Goal: Task Accomplishment & Management: Complete application form

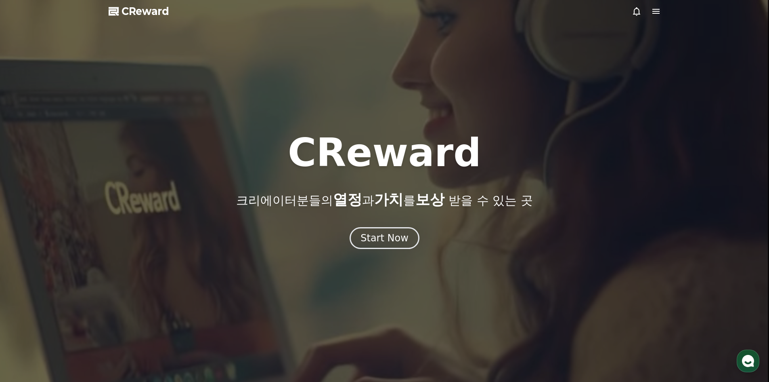
click at [640, 14] on icon at bounding box center [636, 11] width 7 height 8
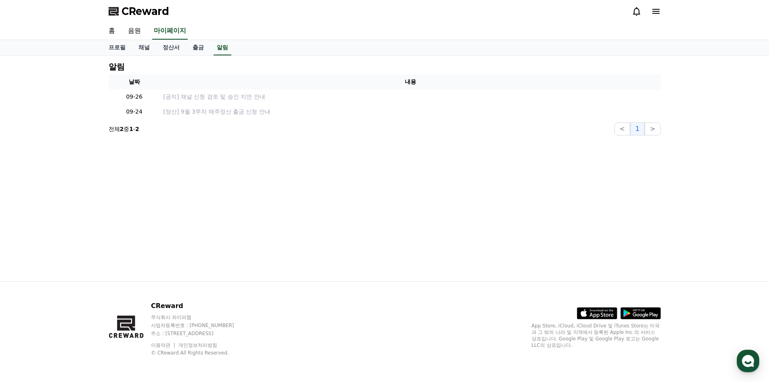
click at [657, 13] on icon at bounding box center [656, 11] width 7 height 5
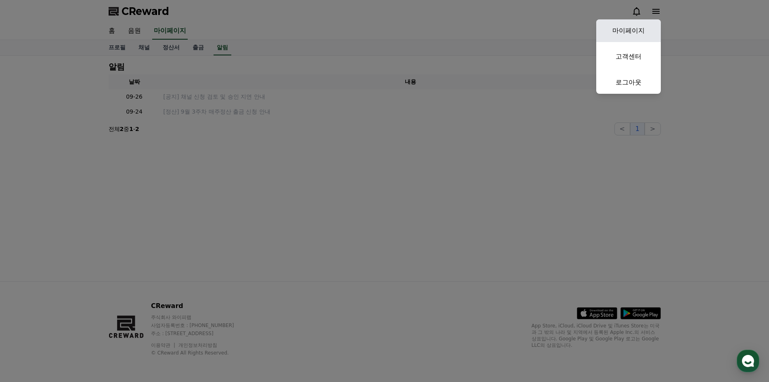
click at [642, 29] on link "마이페이지" at bounding box center [629, 30] width 65 height 23
select select "**********"
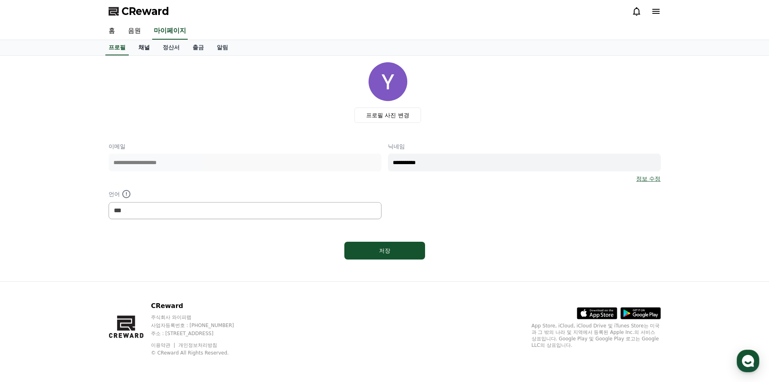
click at [149, 48] on link "채널" at bounding box center [144, 47] width 24 height 15
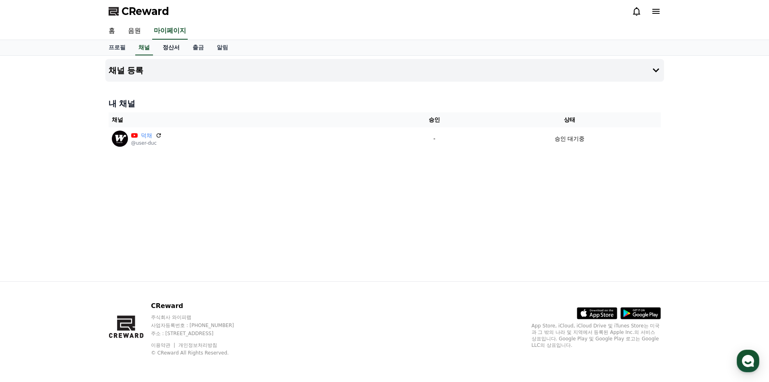
click at [160, 51] on link "정산서" at bounding box center [171, 47] width 30 height 15
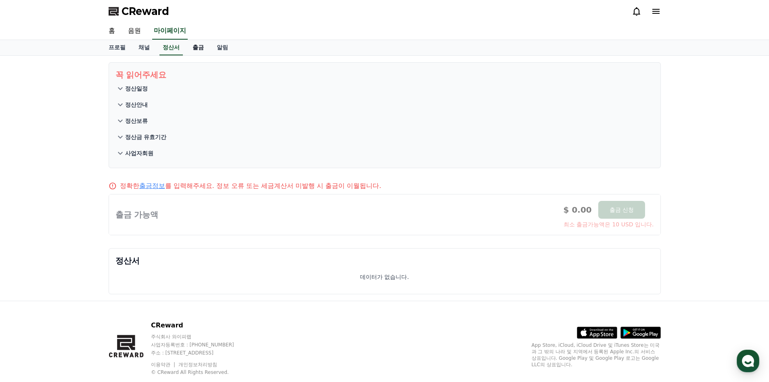
click at [198, 48] on link "출금" at bounding box center [198, 47] width 24 height 15
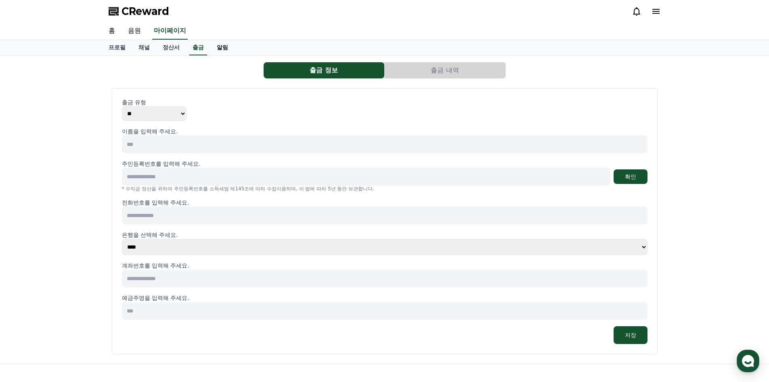
click at [231, 46] on link "알림" at bounding box center [222, 47] width 24 height 15
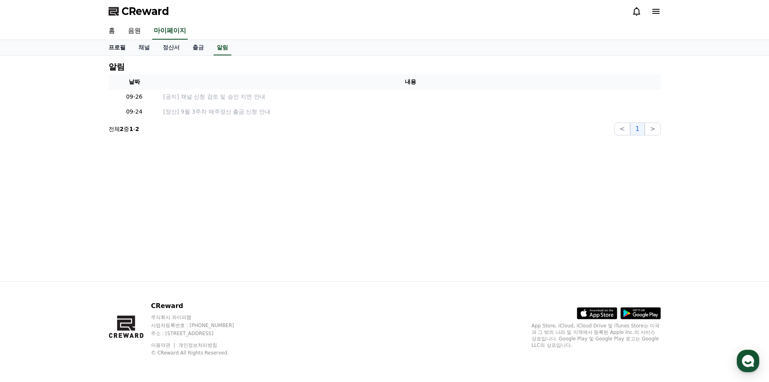
click at [130, 52] on link "프로필" at bounding box center [117, 47] width 30 height 15
select select "**********"
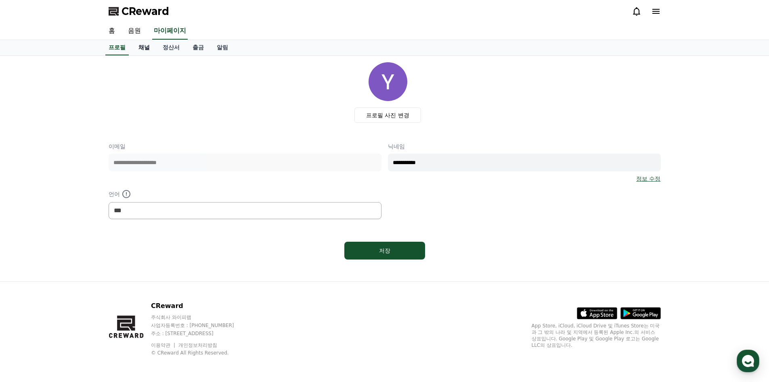
click at [145, 49] on link "채널" at bounding box center [144, 47] width 24 height 15
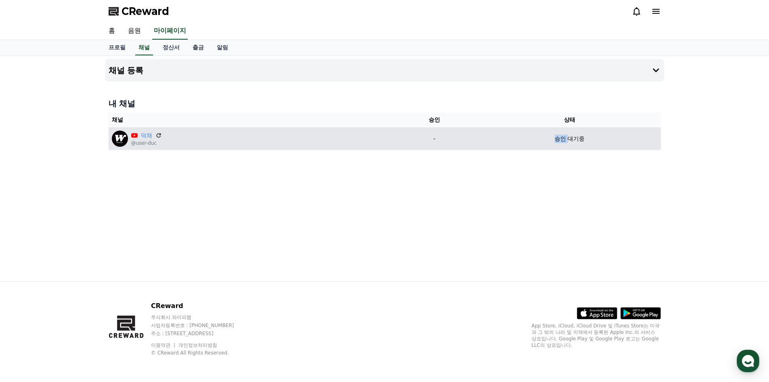
drag, startPoint x: 605, startPoint y: 135, endPoint x: 468, endPoint y: 134, distance: 136.1
click at [468, 134] on tr "덕채 @user-duc - 승인 대기중" at bounding box center [385, 138] width 552 height 23
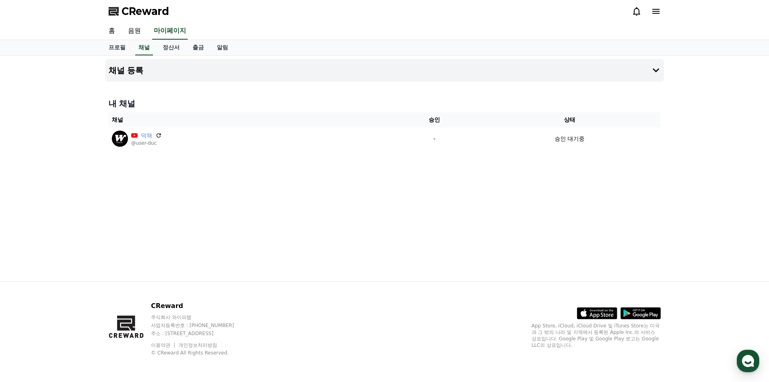
click at [433, 160] on div "채널 등록 내 채널 채널 승인 상태 덕채 @user-duc - 승인 대기중" at bounding box center [384, 168] width 565 height 225
click at [660, 66] on icon at bounding box center [656, 70] width 10 height 10
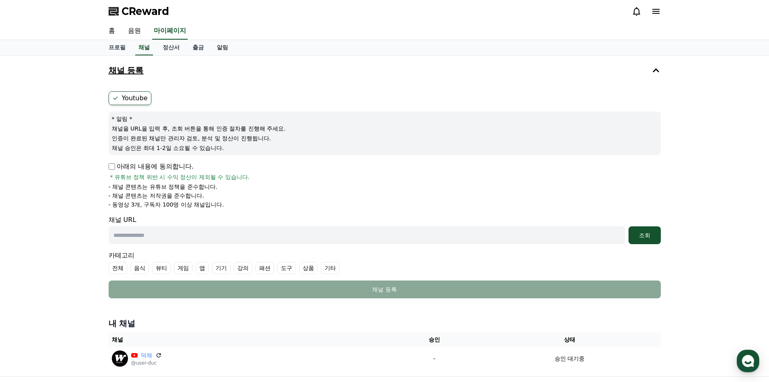
click at [233, 147] on p "채널 승인은 최대 1-2일 소요될 수 있습니다." at bounding box center [385, 148] width 546 height 8
click at [224, 44] on link "알림" at bounding box center [222, 47] width 24 height 15
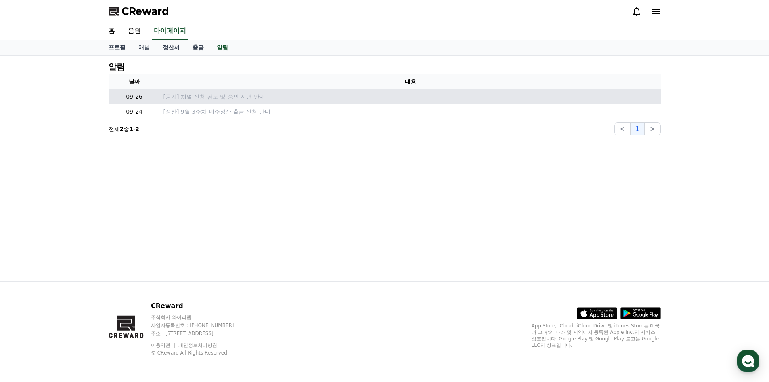
click at [253, 100] on p "[공지] 채널 신청 검토 및 승인 지연 안내" at bounding box center [411, 96] width 494 height 8
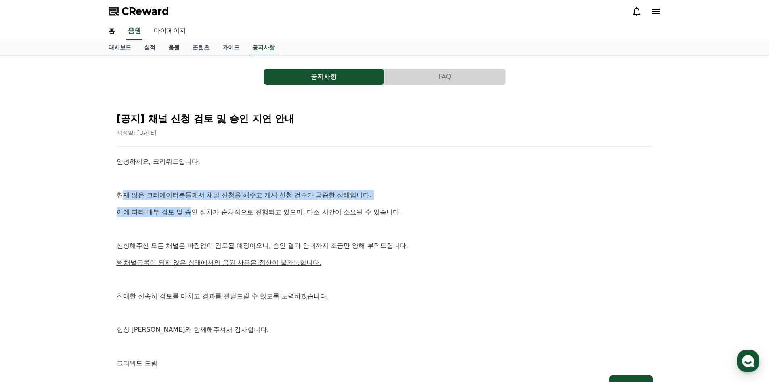
drag, startPoint x: 123, startPoint y: 193, endPoint x: 193, endPoint y: 208, distance: 71.4
click at [193, 208] on div "안녕하세요, 크리워드입니다. 현재 많은 크리에이터분들께서 채널 신청을 해주고 계셔 신청 건수가 급증한 상태입니다. 이에 따라 내부 검토 및 승…" at bounding box center [385, 262] width 536 height 212
click at [187, 214] on p "이에 따라 내부 검토 및 승인 절차가 순차적으로 진행되고 있으며, 다소 시간이 소요될 수 있습니다." at bounding box center [385, 212] width 536 height 11
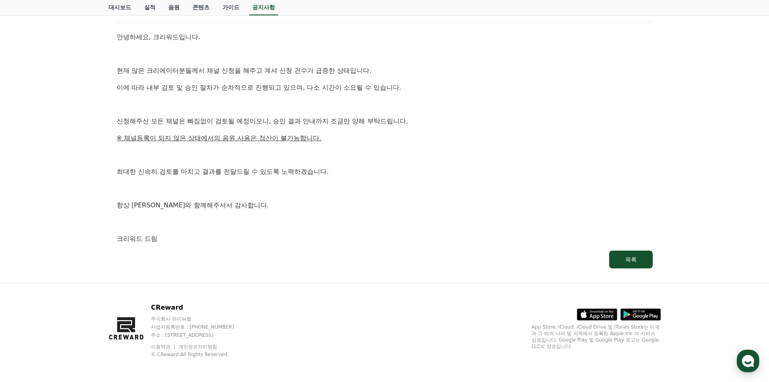
scroll to position [126, 0]
click at [636, 252] on button "목록" at bounding box center [631, 258] width 44 height 18
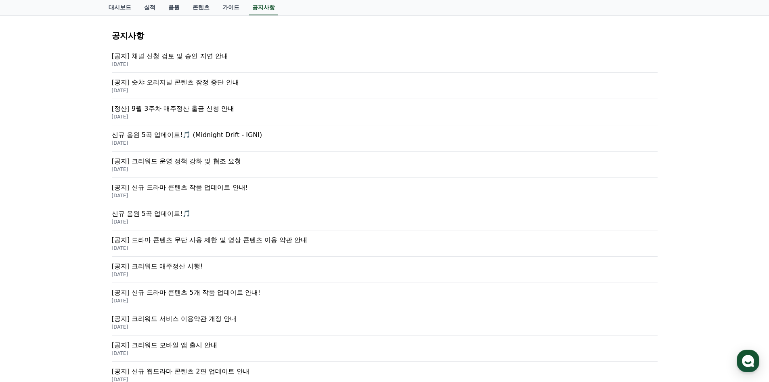
scroll to position [121, 0]
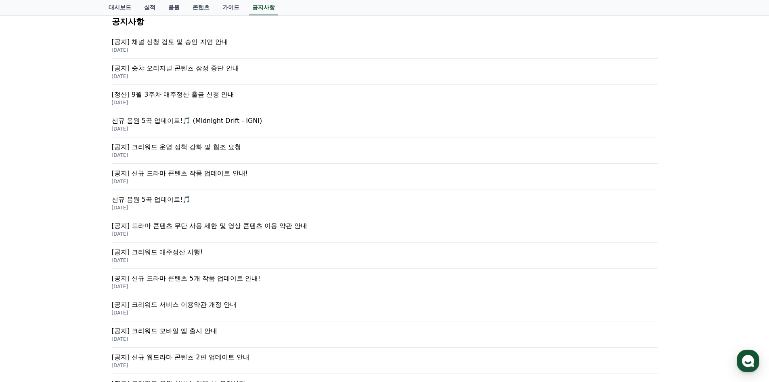
click at [222, 147] on p "[공지] 크리워드 운영 정책 강화 및 협조 요청" at bounding box center [385, 147] width 546 height 10
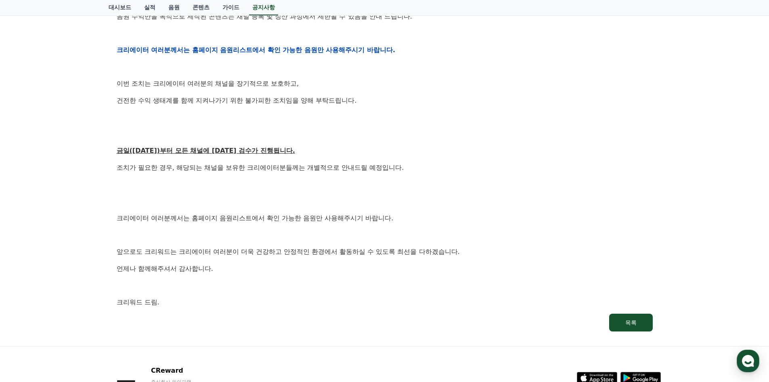
scroll to position [404, 0]
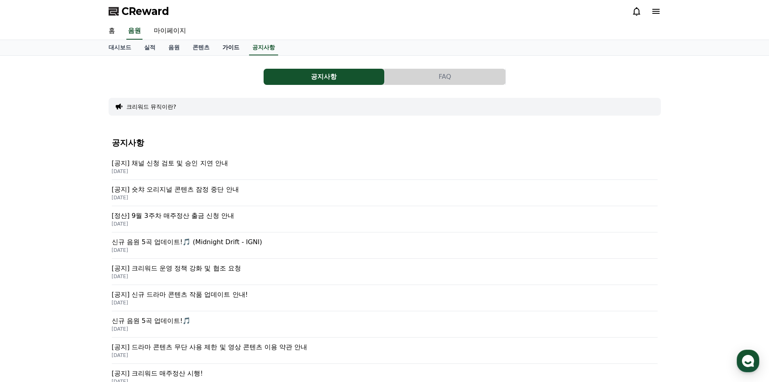
click at [221, 50] on link "가이드" at bounding box center [231, 47] width 30 height 15
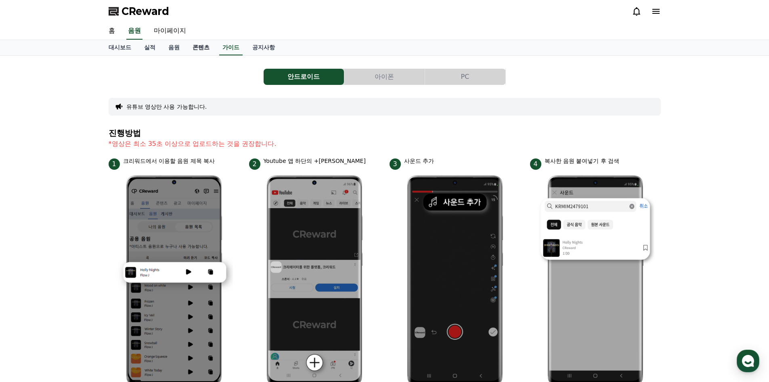
click at [202, 46] on link "콘텐츠" at bounding box center [201, 47] width 30 height 15
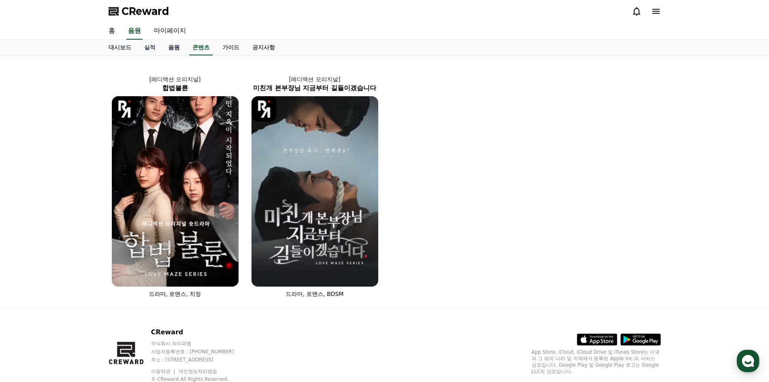
click at [182, 47] on link "음원" at bounding box center [174, 47] width 24 height 15
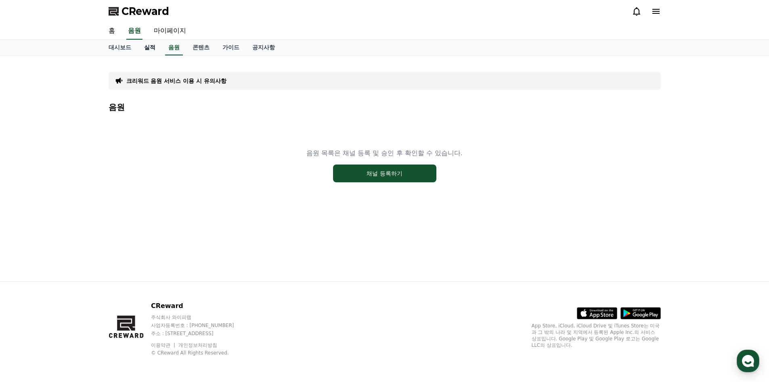
click at [156, 51] on link "실적" at bounding box center [150, 47] width 24 height 15
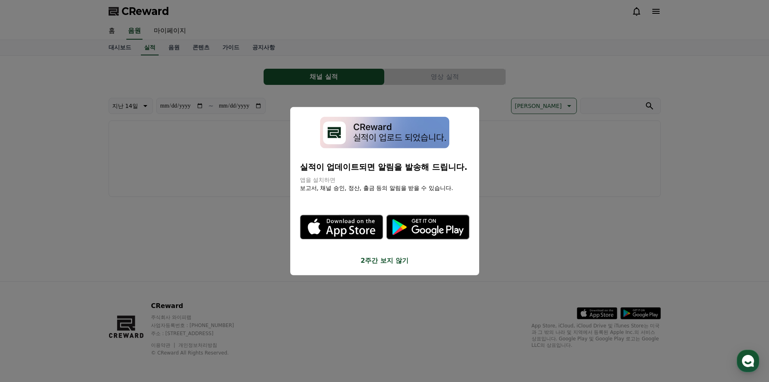
click at [564, 186] on button "close modal" at bounding box center [384, 191] width 769 height 382
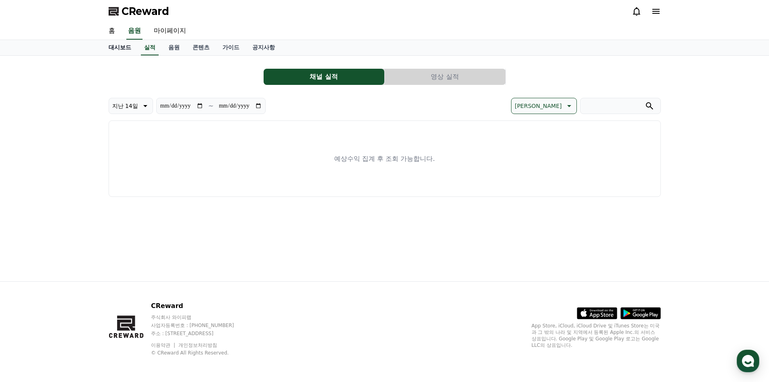
click at [133, 47] on link "대시보드" at bounding box center [120, 47] width 36 height 15
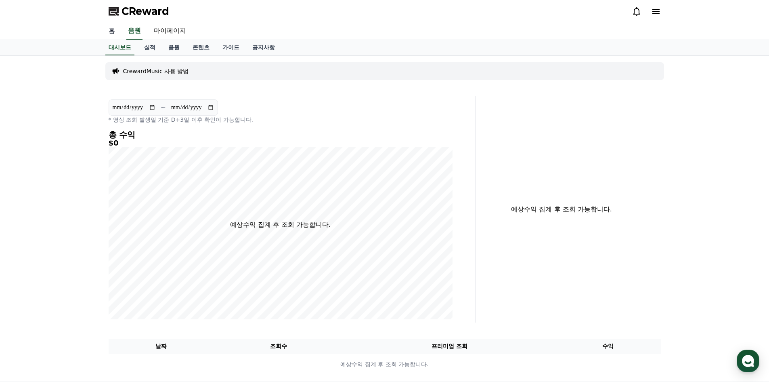
click at [118, 34] on link "홈" at bounding box center [111, 31] width 19 height 17
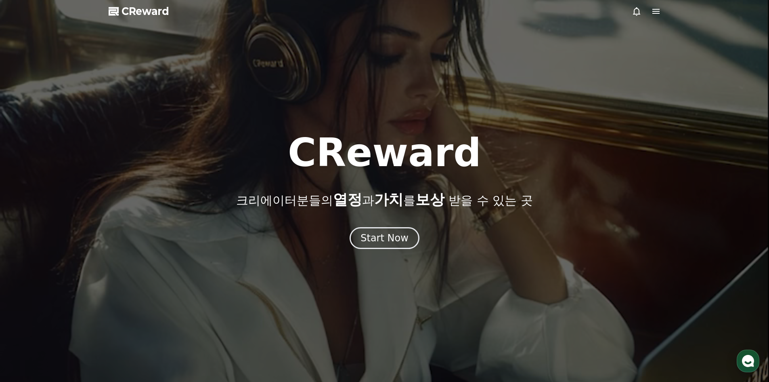
drag, startPoint x: 665, startPoint y: 10, endPoint x: 657, endPoint y: 11, distance: 7.7
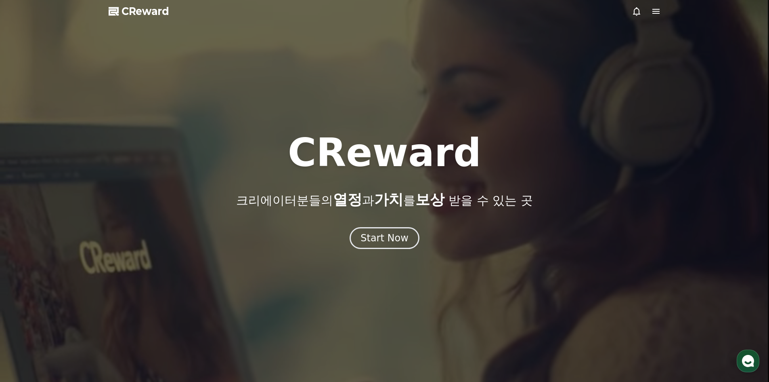
click at [664, 10] on div at bounding box center [384, 191] width 769 height 382
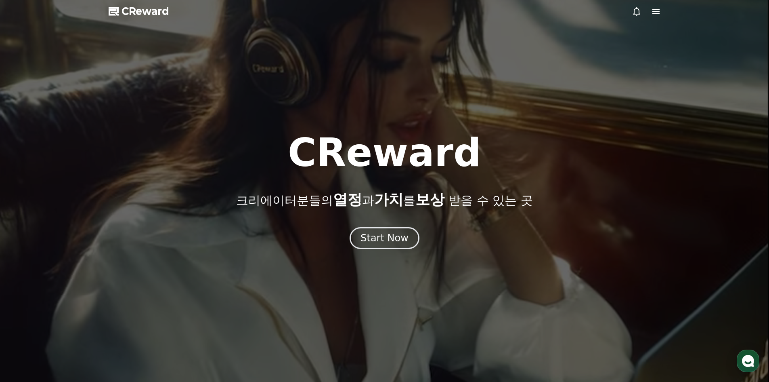
click at [657, 11] on icon at bounding box center [656, 11] width 7 height 5
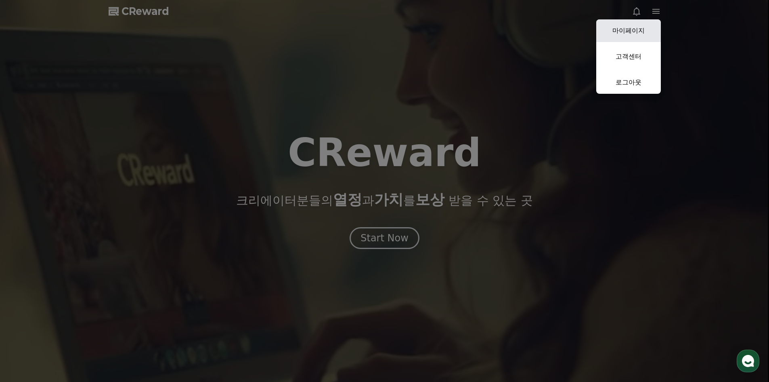
click at [647, 27] on link "마이페이지" at bounding box center [629, 30] width 65 height 23
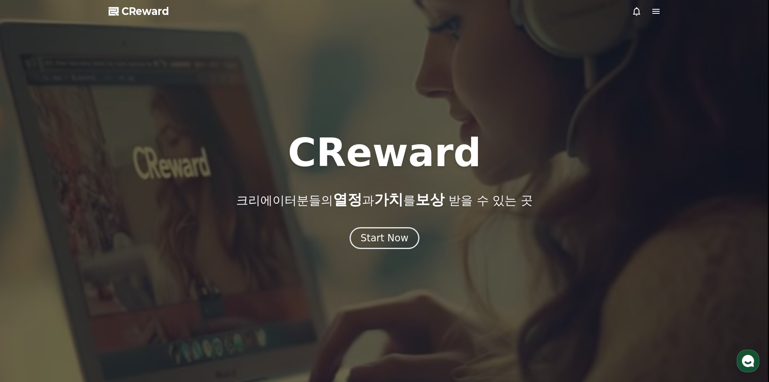
select select "**********"
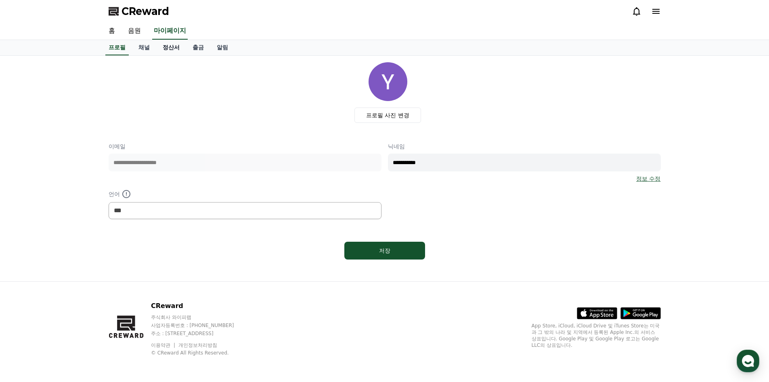
click at [174, 49] on link "정산서" at bounding box center [171, 47] width 30 height 15
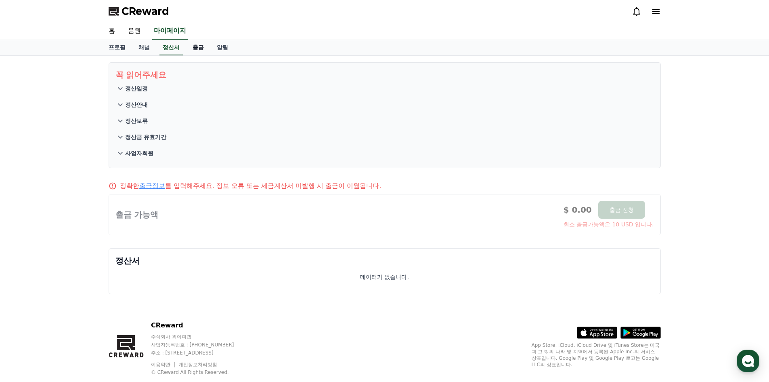
click at [197, 50] on link "출금" at bounding box center [198, 47] width 24 height 15
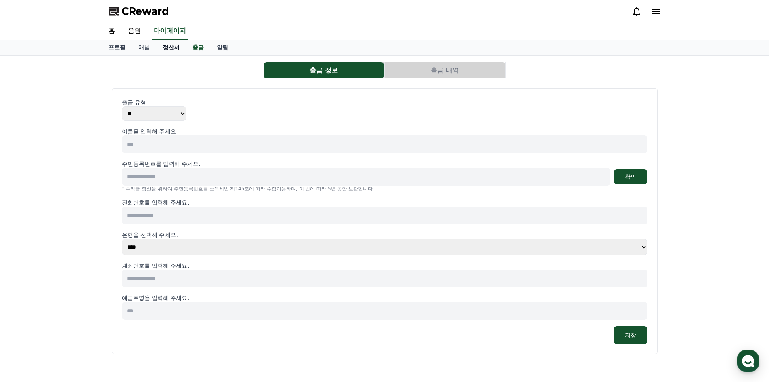
click at [179, 50] on link "정산서" at bounding box center [171, 47] width 30 height 15
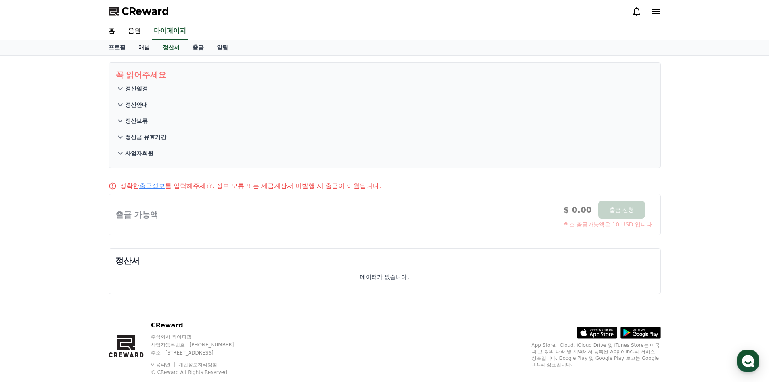
click at [141, 48] on link "채널" at bounding box center [144, 47] width 24 height 15
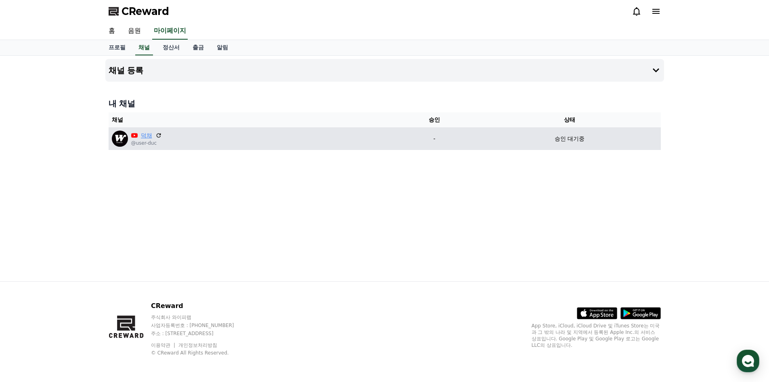
click at [142, 137] on link "덕채" at bounding box center [146, 135] width 11 height 8
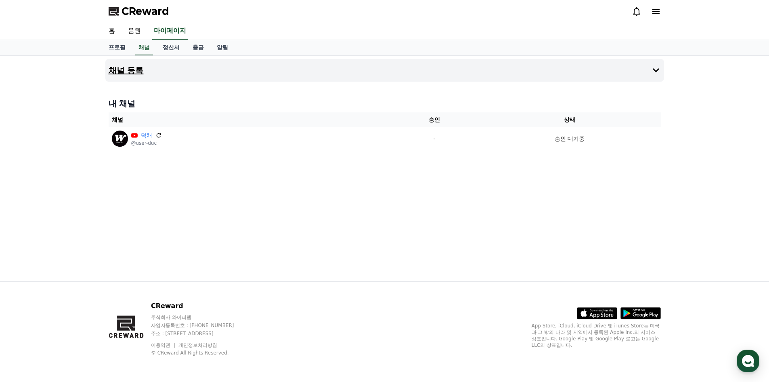
click at [412, 71] on button "채널 등록" at bounding box center [384, 70] width 559 height 23
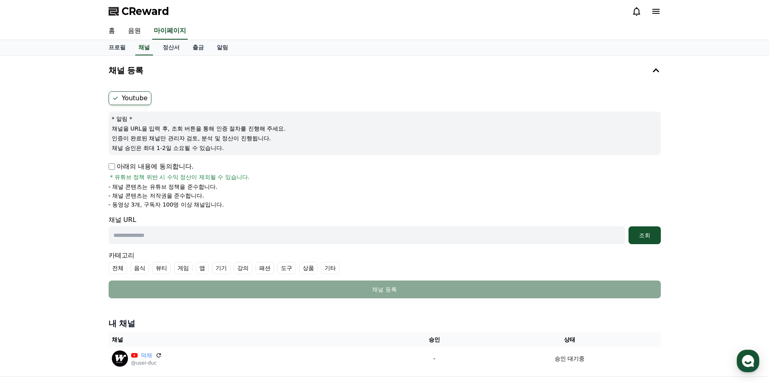
click at [107, 171] on div "Youtube * 알림 * 채널을 URL을 입력 후, 조회 버튼을 통해 인증 절차를 진행해 주세요. 인증이 완료된 채널만 관리자 검토, 분석 …" at bounding box center [384, 194] width 559 height 213
click at [171, 183] on p "- 채널 콘텐츠는 유튜브 정책을 준수합니다." at bounding box center [163, 187] width 109 height 8
click at [177, 179] on span "* 유튜브 정책 위반 시 수익 정산이 제외될 수 있습니다." at bounding box center [180, 177] width 140 height 8
drag, startPoint x: 222, startPoint y: 200, endPoint x: 238, endPoint y: 214, distance: 21.2
click at [230, 208] on li "- 동영상 3개, 구독자 100명 이상 채널입니다." at bounding box center [385, 204] width 552 height 8
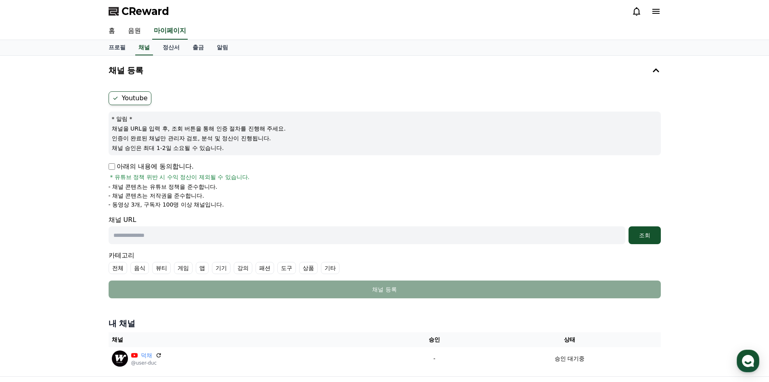
click at [258, 221] on div "채널 URL 조회" at bounding box center [385, 229] width 552 height 29
click at [257, 220] on div "채널 URL 조회" at bounding box center [385, 229] width 552 height 29
click at [257, 217] on div "채널 URL 조회" at bounding box center [385, 229] width 552 height 29
click at [116, 168] on p "아래의 내용에 동의합니다." at bounding box center [151, 167] width 85 height 10
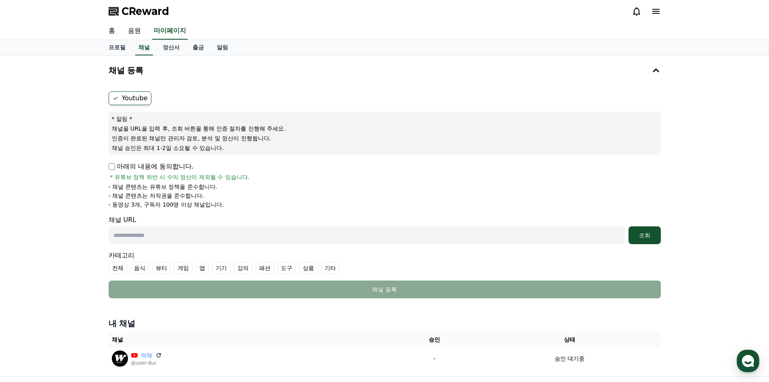
click at [105, 159] on div "채널 등록 Youtube * 알림 * 채널을 URL을 입력 후, 조회 버튼을 통해 인증 절차를 진행해 주세요. 인증이 완료된 채널만 관리자 검…" at bounding box center [384, 216] width 565 height 320
click at [156, 235] on input "text" at bounding box center [367, 235] width 517 height 18
type input "**********"
click at [646, 238] on div "조회" at bounding box center [645, 235] width 26 height 8
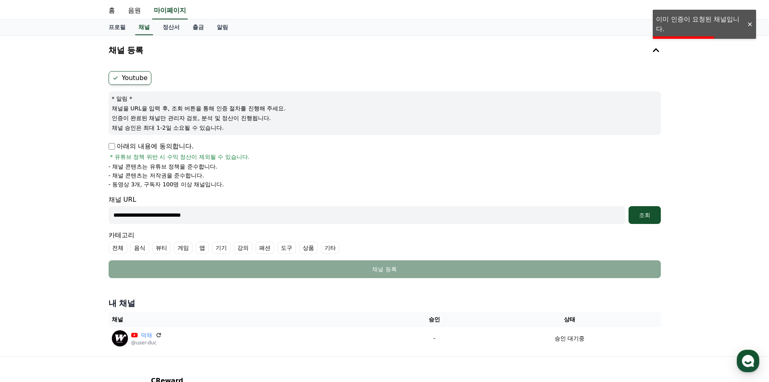
scroll to position [40, 0]
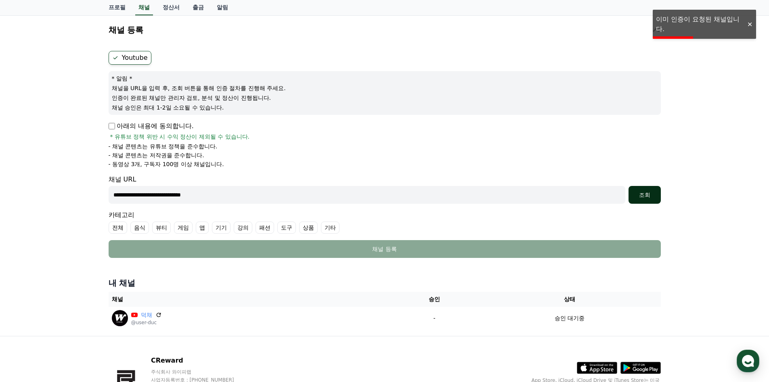
click at [650, 200] on button "조회" at bounding box center [645, 195] width 32 height 18
click at [649, 200] on button "조회" at bounding box center [645, 195] width 32 height 18
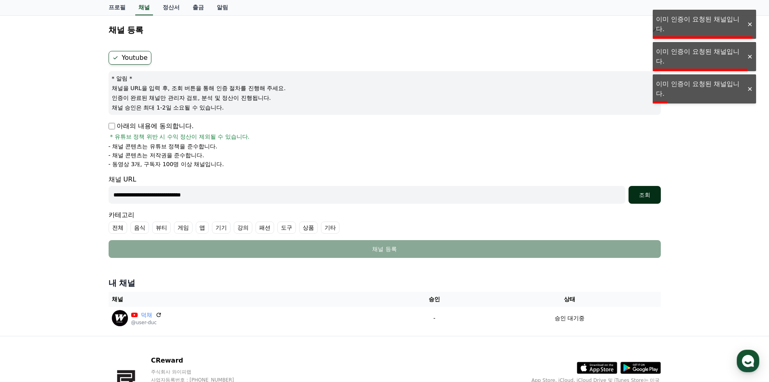
click at [649, 200] on button "조회" at bounding box center [645, 195] width 32 height 18
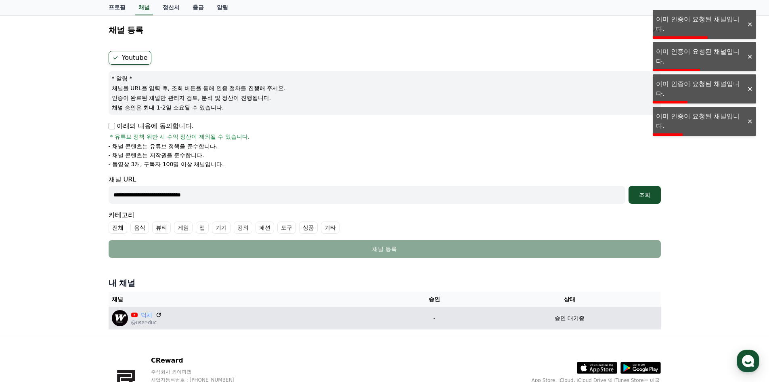
drag, startPoint x: 500, startPoint y: 317, endPoint x: 396, endPoint y: 324, distance: 104.0
click at [396, 324] on tr "덕채 @user-duc - 승인 대기중" at bounding box center [385, 318] width 552 height 23
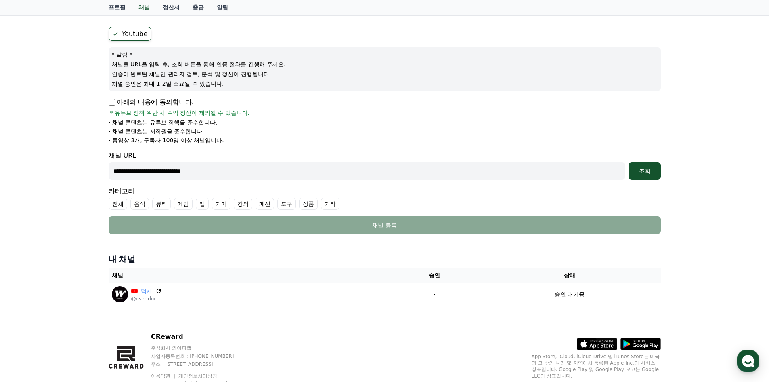
scroll to position [0, 0]
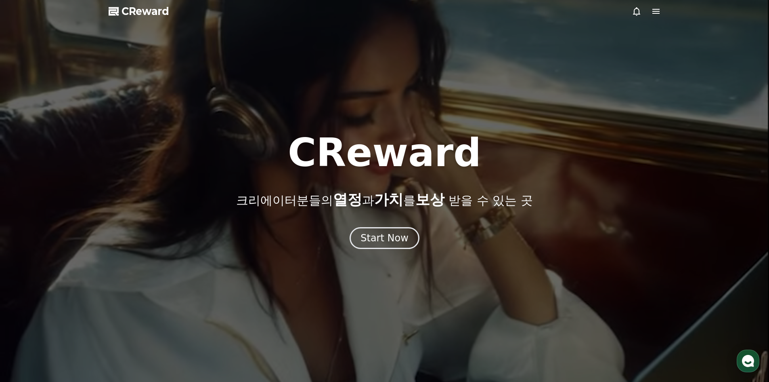
click at [650, 9] on div at bounding box center [646, 11] width 29 height 10
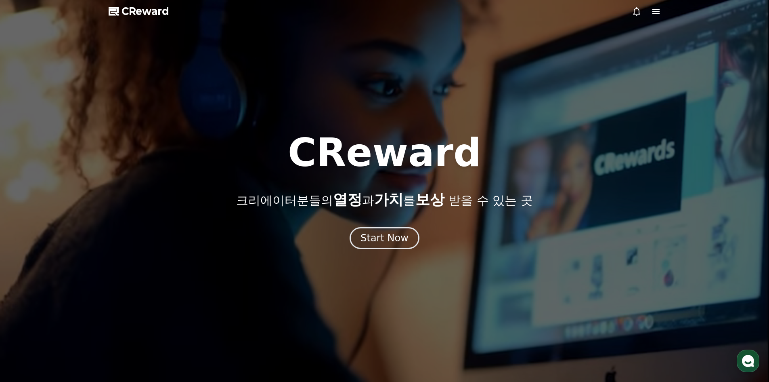
click at [653, 14] on icon at bounding box center [656, 11] width 7 height 5
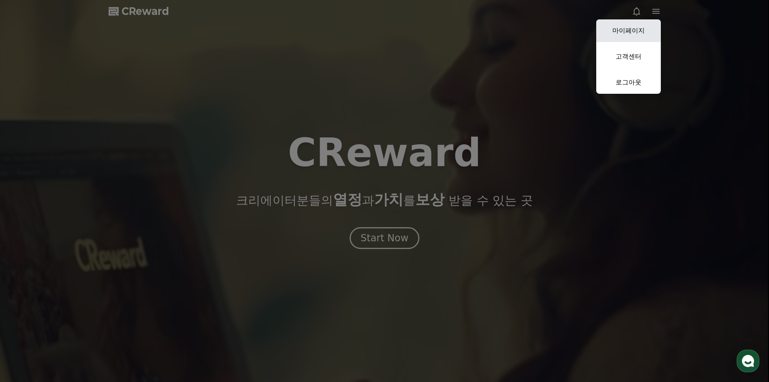
click at [638, 36] on link "마이페이지" at bounding box center [629, 30] width 65 height 23
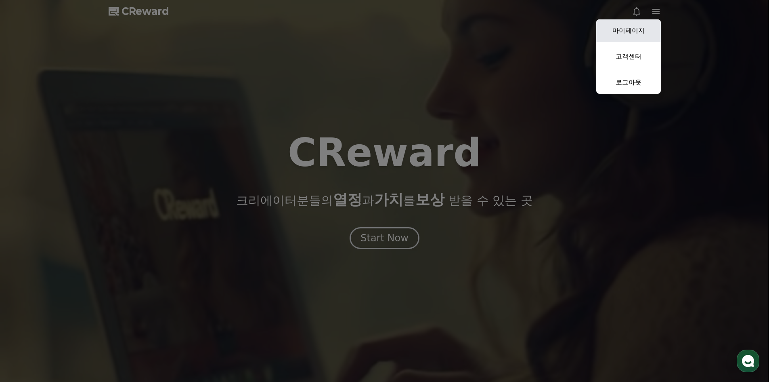
select select "**********"
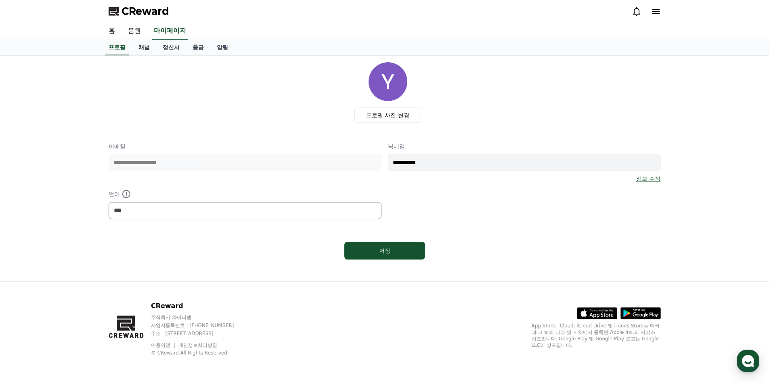
click at [141, 53] on link "채널" at bounding box center [144, 47] width 24 height 15
